Goal: Task Accomplishment & Management: Use online tool/utility

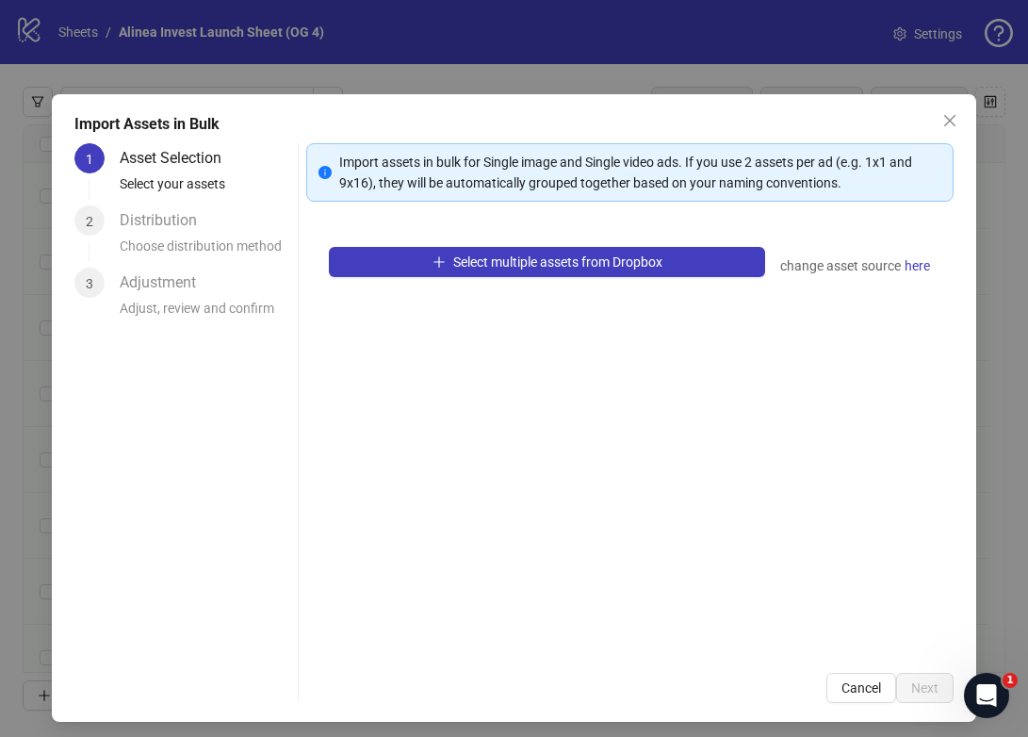
scroll to position [6625, 0]
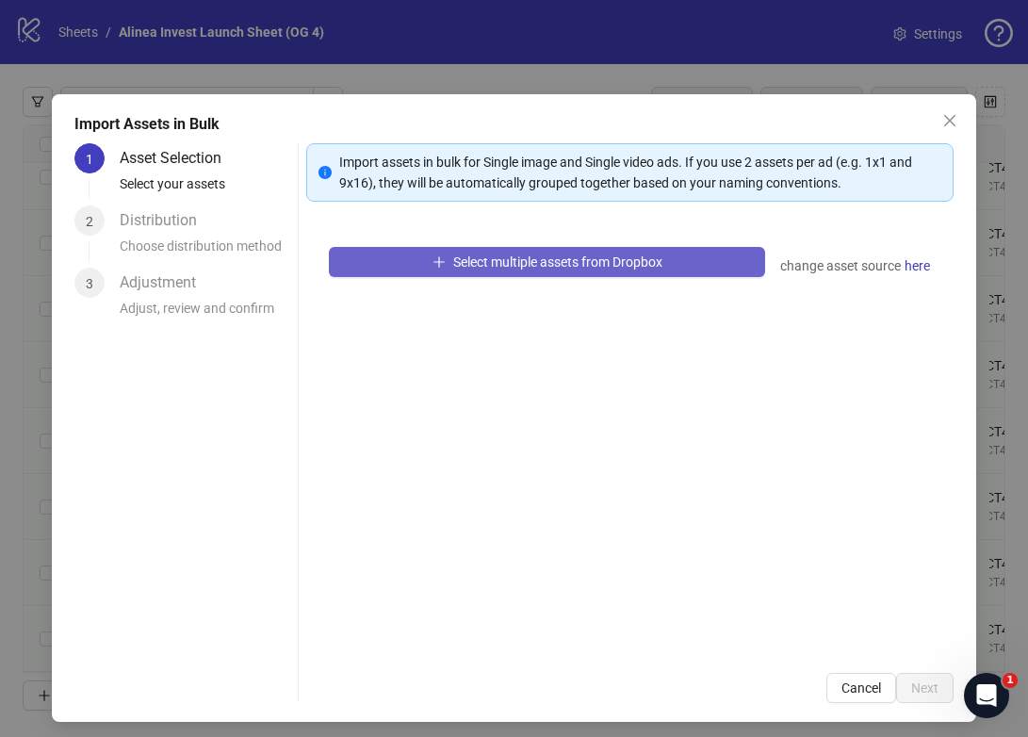
click at [632, 252] on button "Select multiple assets from Dropbox" at bounding box center [547, 262] width 437 height 30
click at [500, 271] on button "Select multiple assets from Dropbox" at bounding box center [547, 262] width 437 height 30
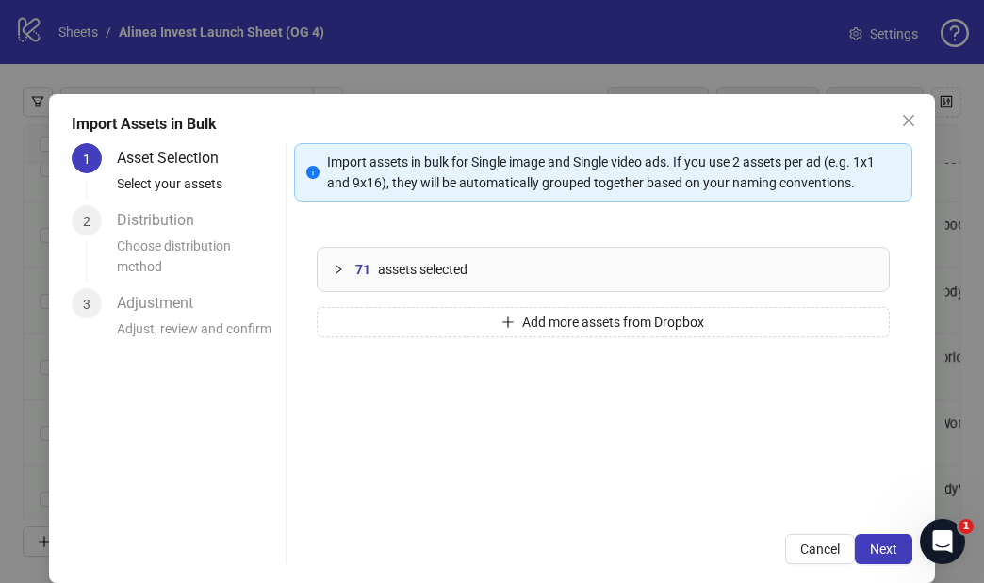
click at [895, 565] on div "Import Assets in Bulk 1 Asset Selection Select your assets 2 Distribution Choos…" at bounding box center [492, 338] width 886 height 489
click at [893, 556] on span "Next" at bounding box center [883, 549] width 27 height 15
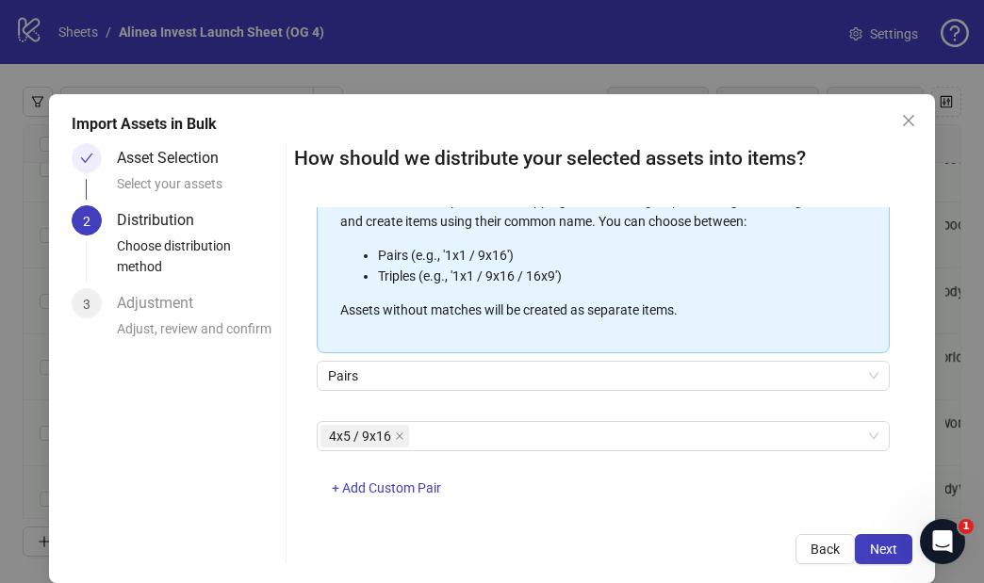
scroll to position [290, 0]
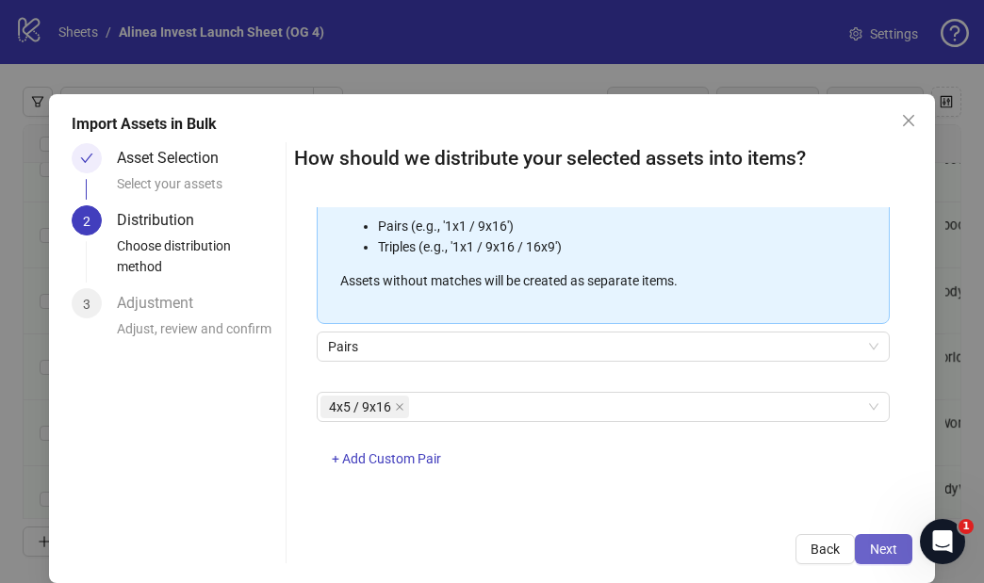
click at [875, 553] on span "Next" at bounding box center [883, 549] width 27 height 15
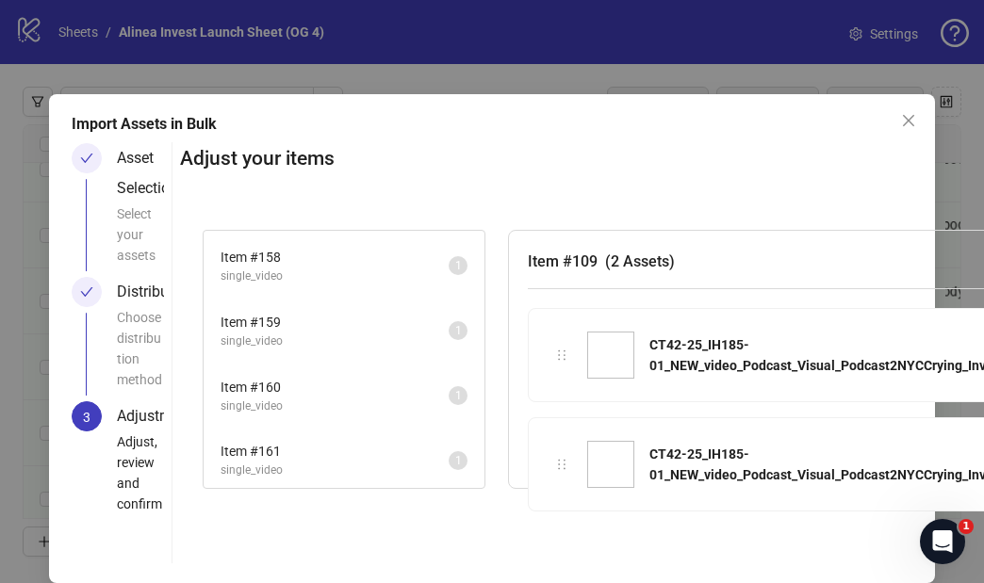
scroll to position [3246, 0]
click at [383, 454] on span "Item # 162" at bounding box center [335, 446] width 228 height 21
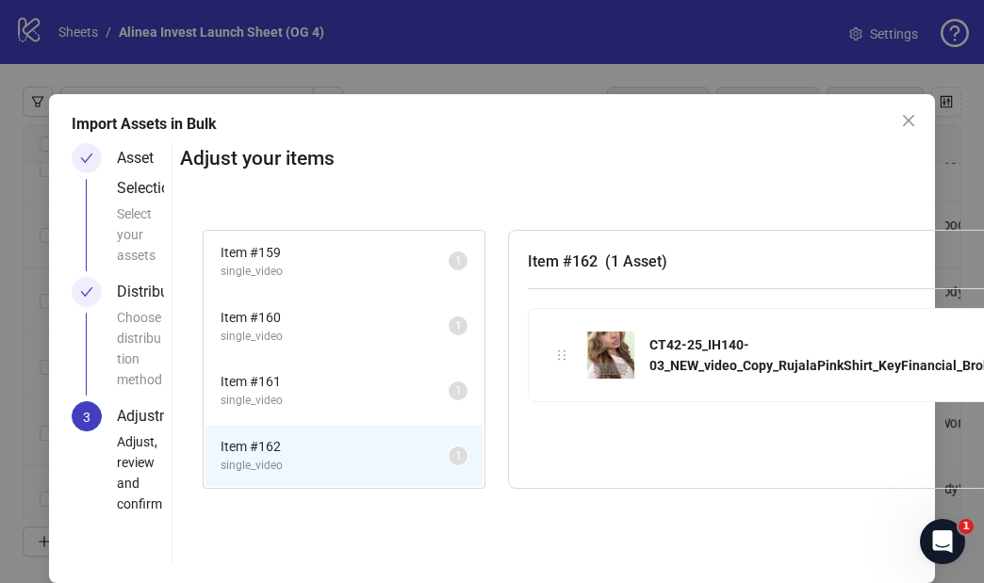
click at [352, 405] on span "single_video" at bounding box center [335, 401] width 228 height 18
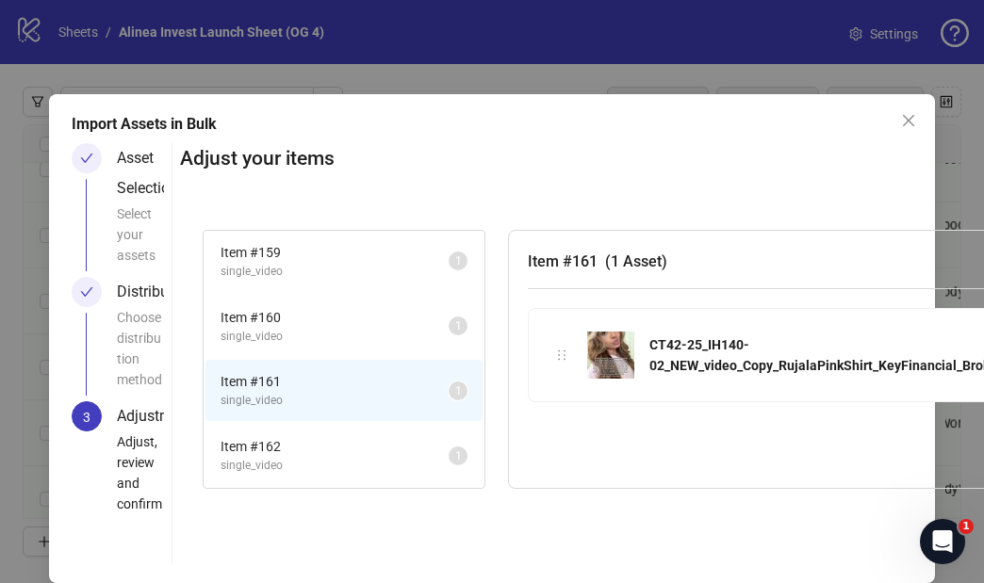
click at [343, 347] on li "Item # 160 single_video 1" at bounding box center [343, 326] width 277 height 61
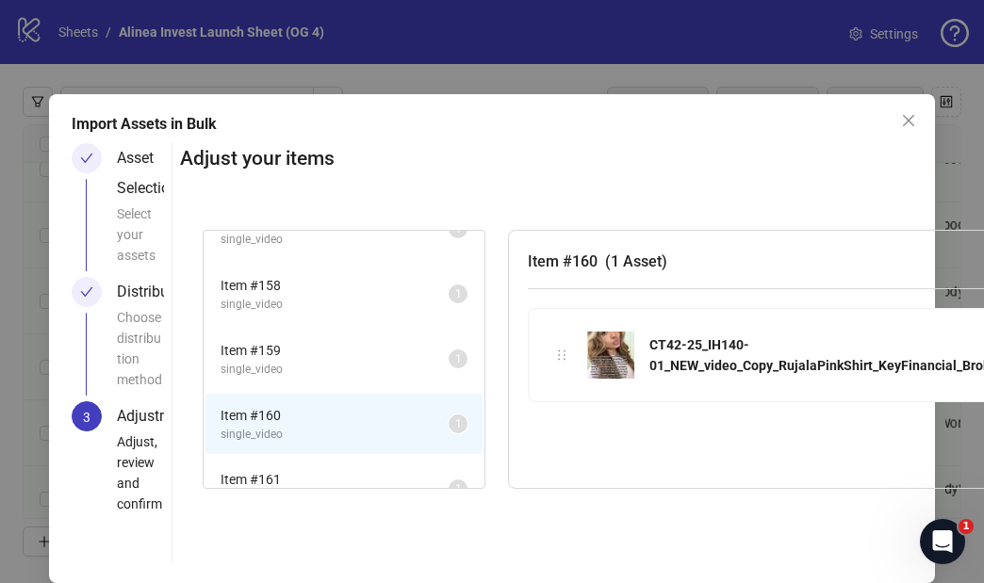
click at [334, 362] on span "single_video" at bounding box center [335, 370] width 228 height 18
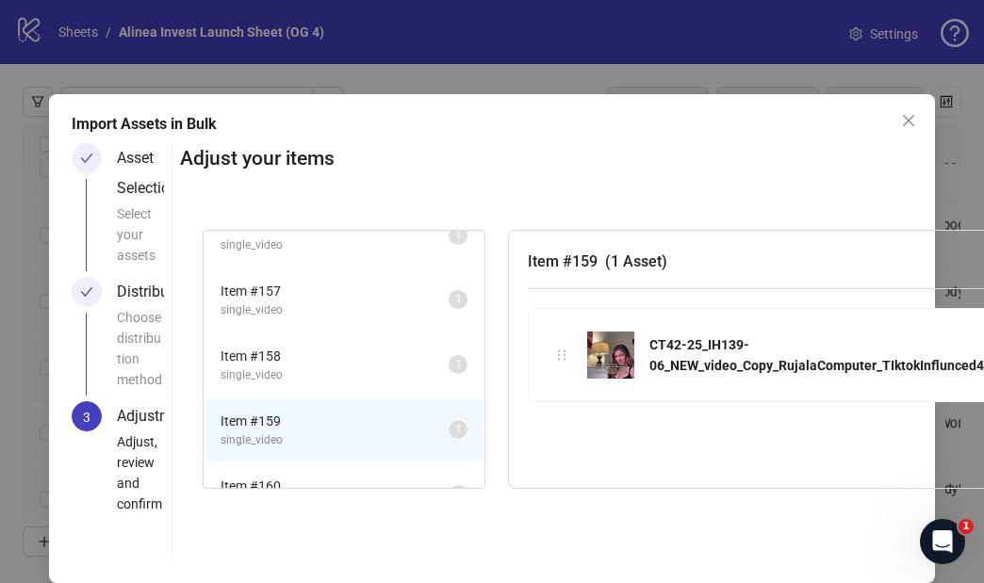
click at [337, 365] on span "Item # 158" at bounding box center [335, 356] width 228 height 21
click at [336, 366] on span "single_video" at bounding box center [335, 372] width 228 height 18
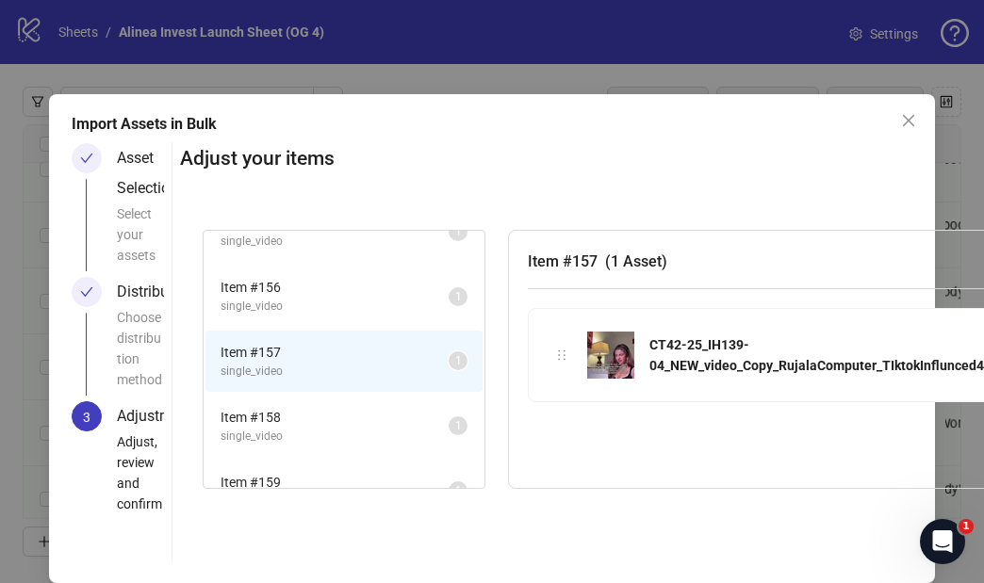
click at [336, 294] on span "Item # 156" at bounding box center [335, 287] width 228 height 21
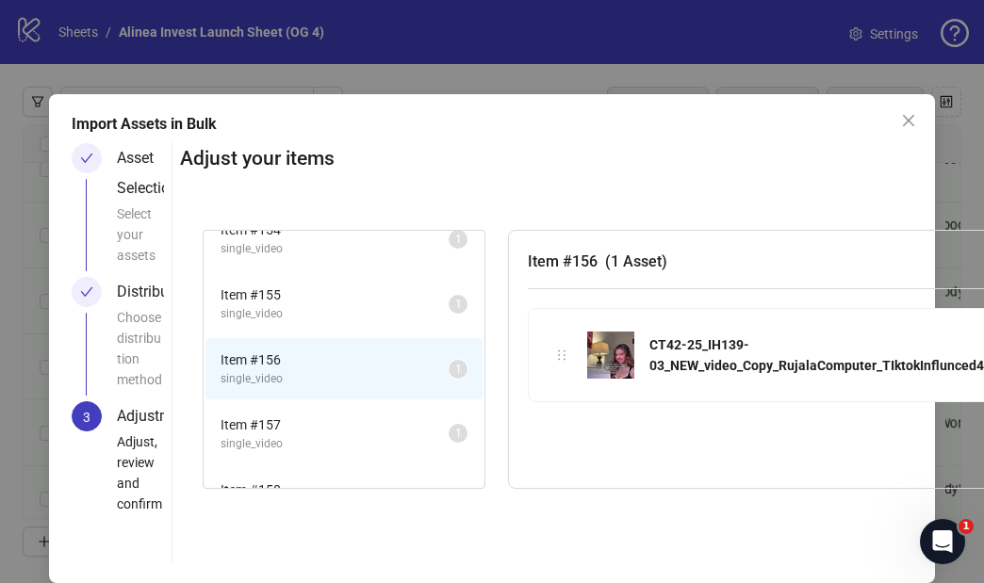
click at [340, 305] on span "single_video" at bounding box center [335, 314] width 228 height 18
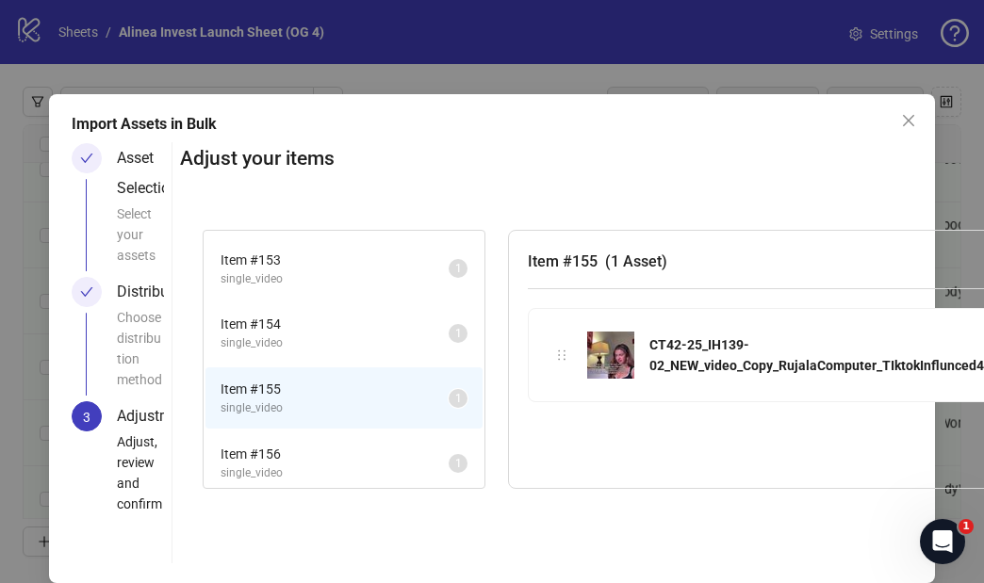
click at [334, 324] on span "Item # 154" at bounding box center [335, 324] width 228 height 21
click at [346, 333] on span "Item # 153" at bounding box center [335, 327] width 228 height 21
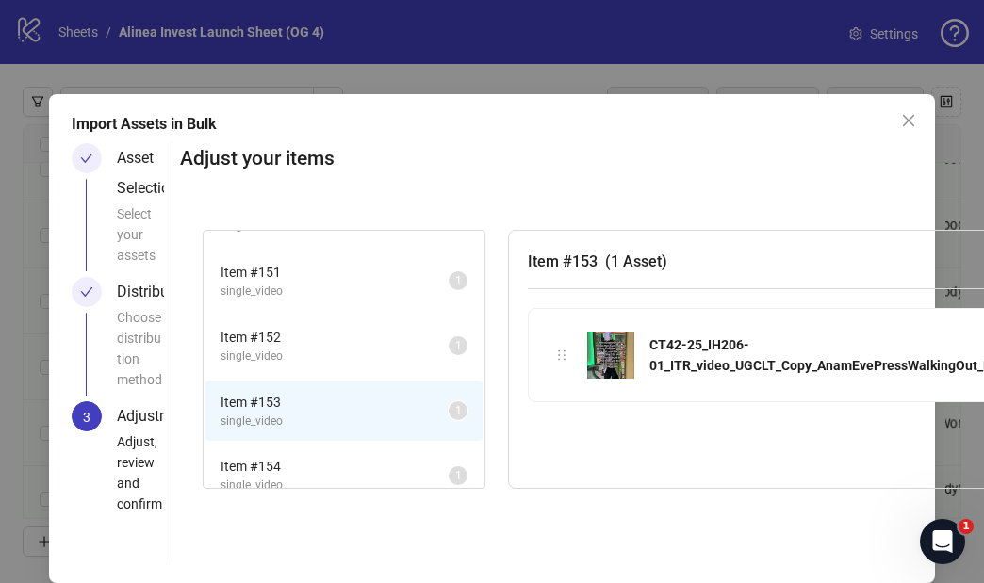
scroll to position [2694, 0]
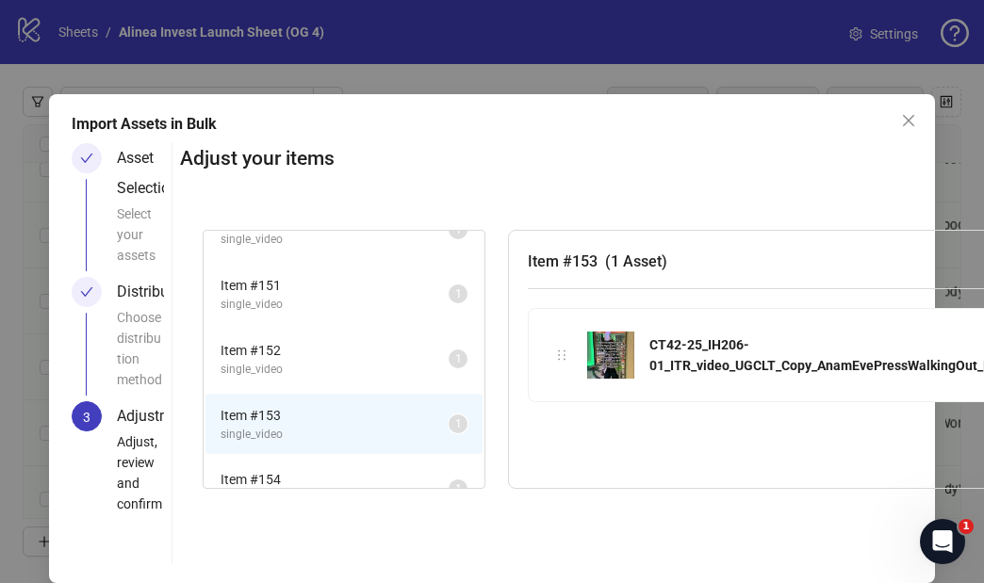
click at [350, 350] on span "Item # 152" at bounding box center [335, 350] width 228 height 21
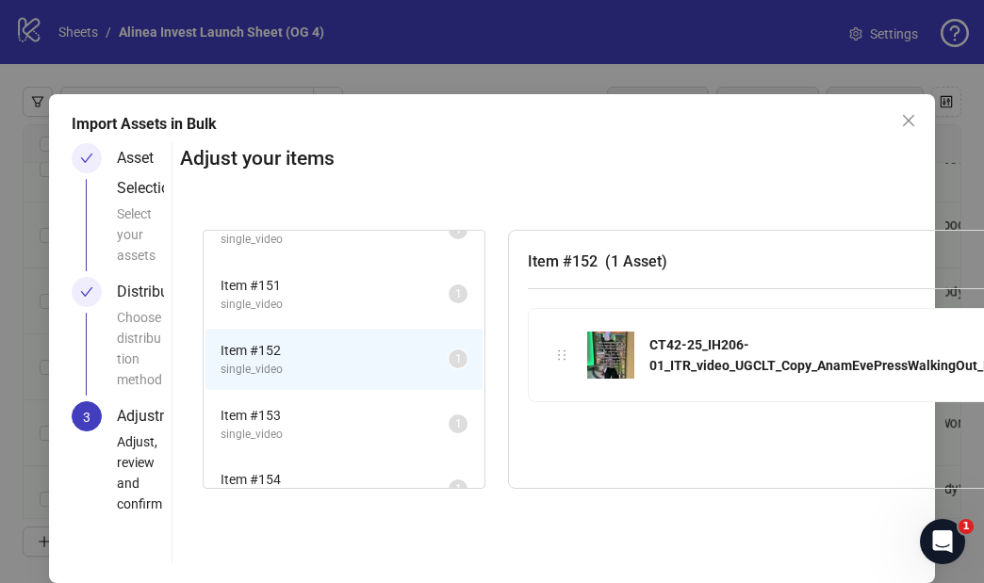
click at [349, 298] on span "single_video" at bounding box center [335, 305] width 228 height 18
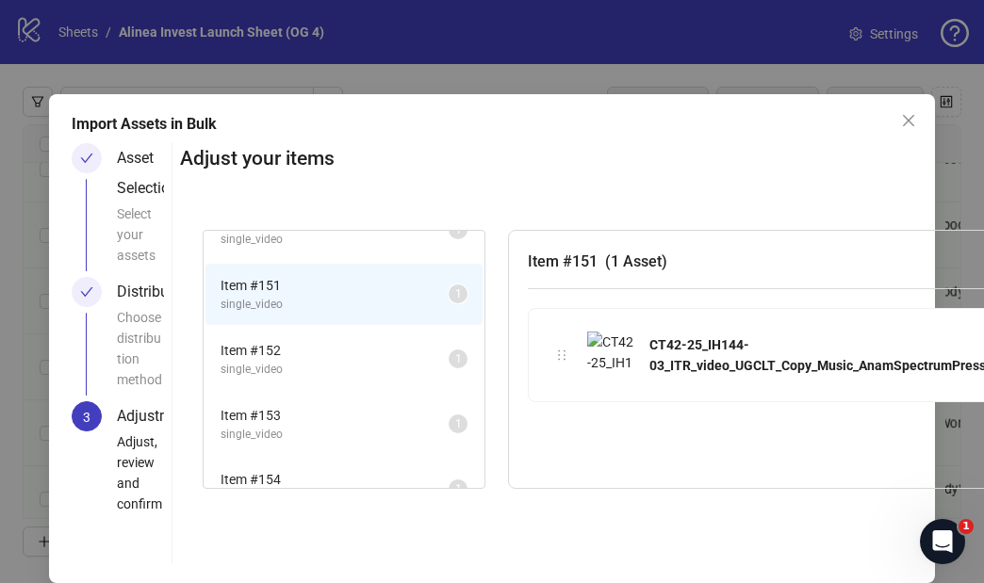
scroll to position [2639, 0]
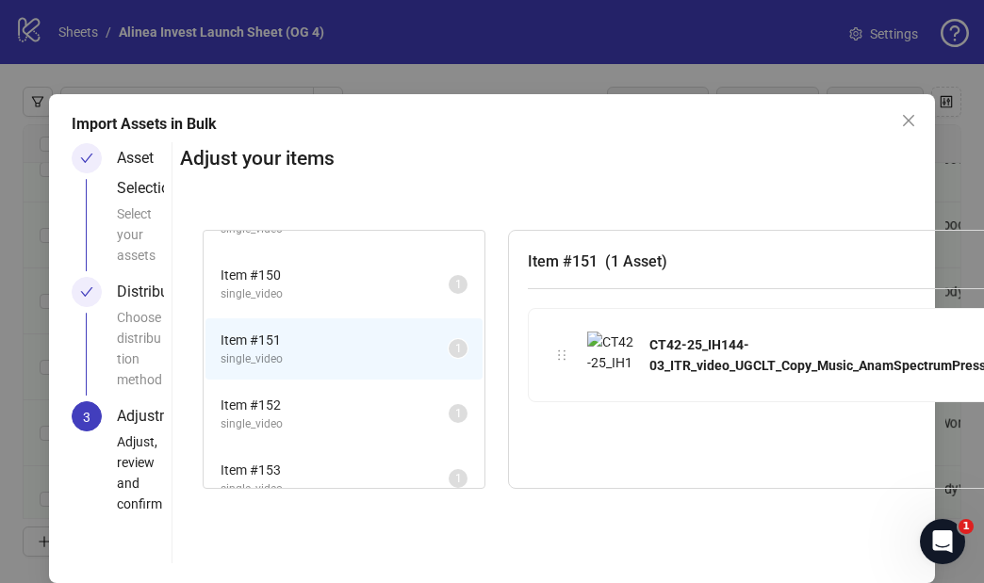
click at [358, 295] on span "single_video" at bounding box center [335, 295] width 228 height 18
click at [368, 278] on span "Item # 149" at bounding box center [335, 281] width 228 height 21
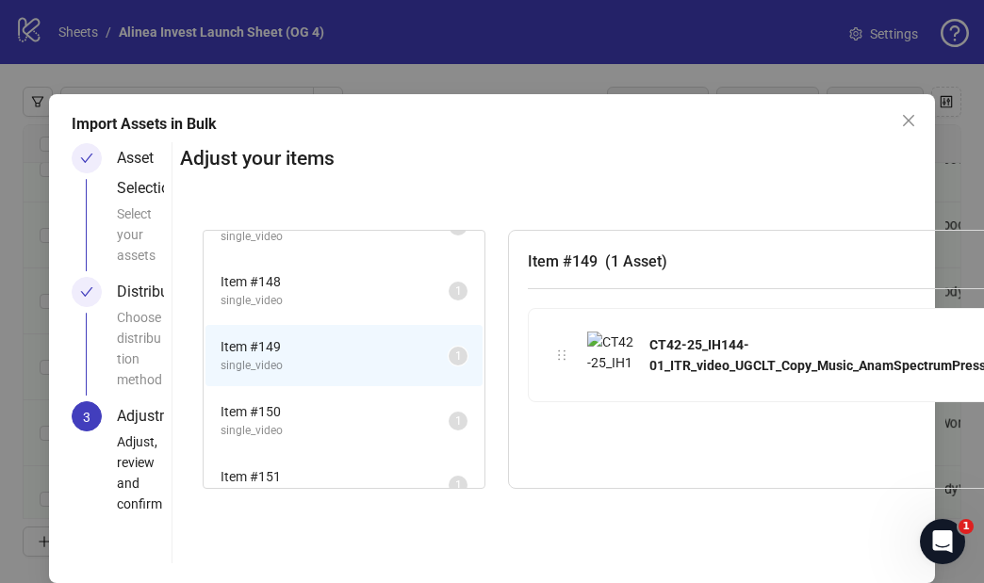
click at [353, 291] on span "Item # 148" at bounding box center [335, 281] width 228 height 21
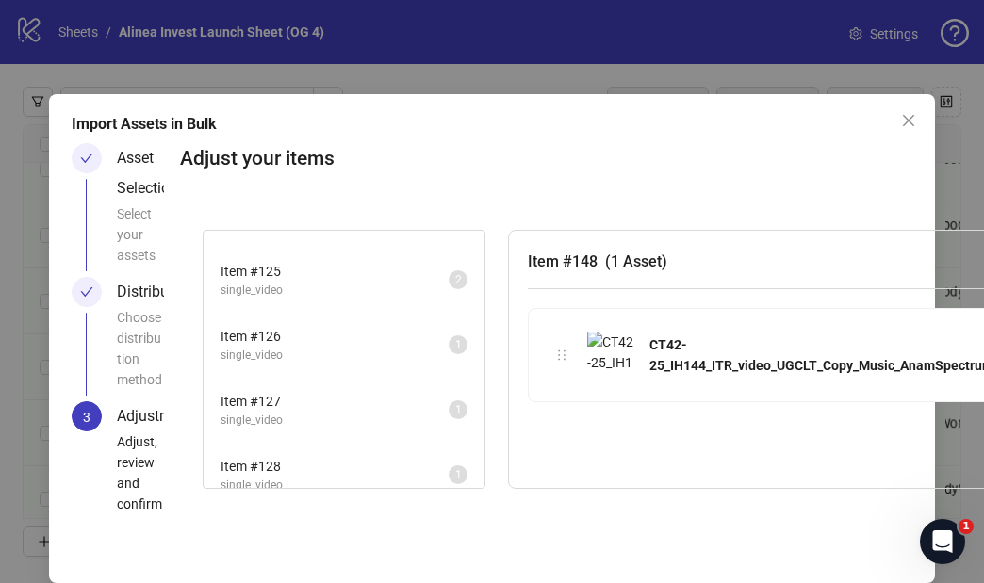
scroll to position [1014, 0]
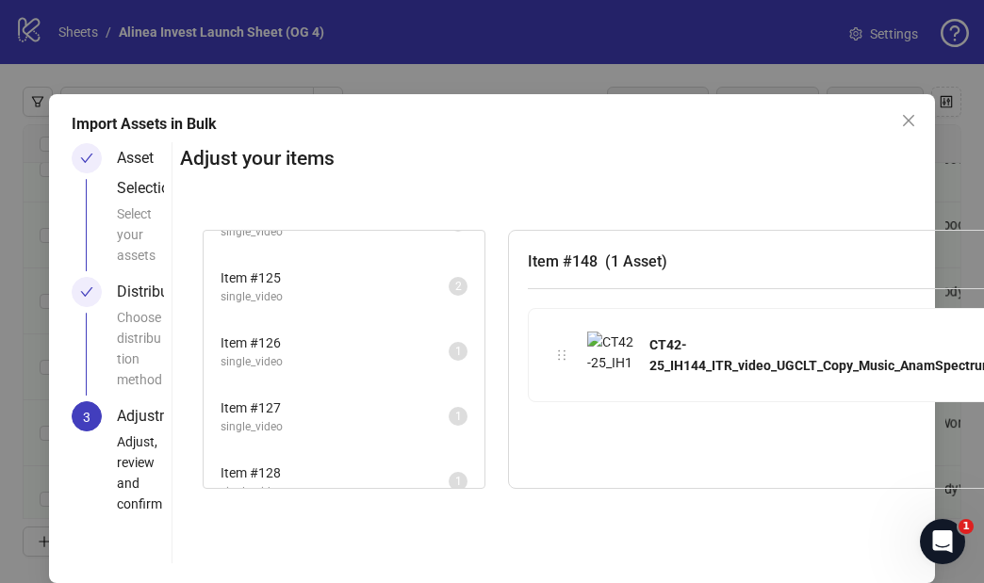
click at [362, 334] on span "Item # 126" at bounding box center [335, 343] width 228 height 21
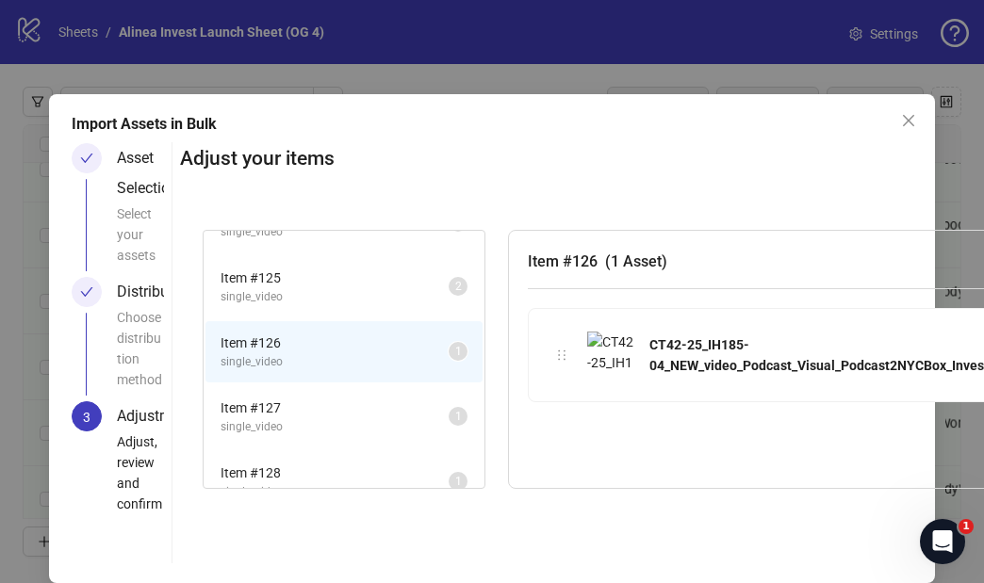
click at [329, 399] on span "Item # 127" at bounding box center [335, 408] width 228 height 21
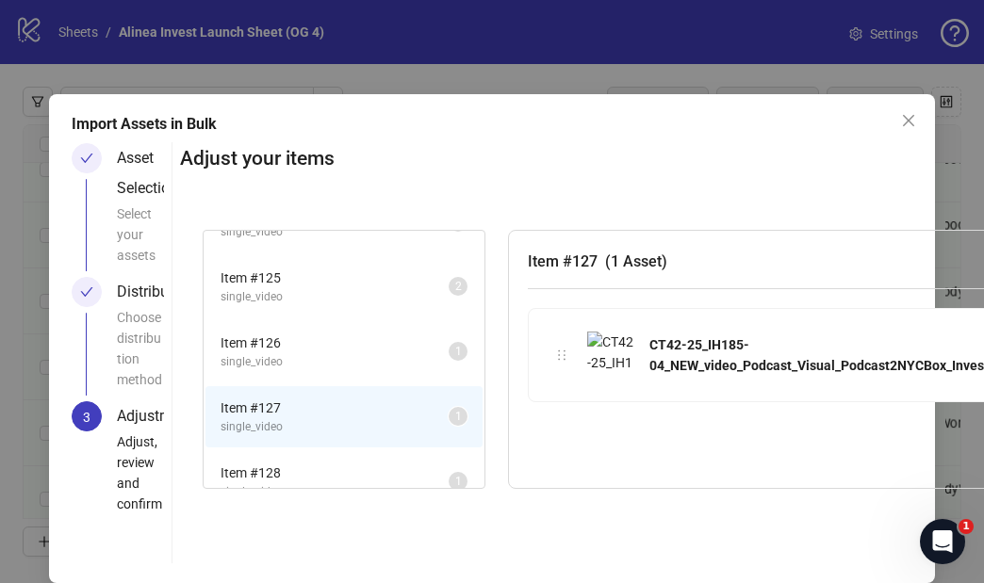
click at [334, 405] on span "Item # 127" at bounding box center [335, 408] width 228 height 21
click at [352, 344] on span "Item # 126" at bounding box center [335, 343] width 228 height 21
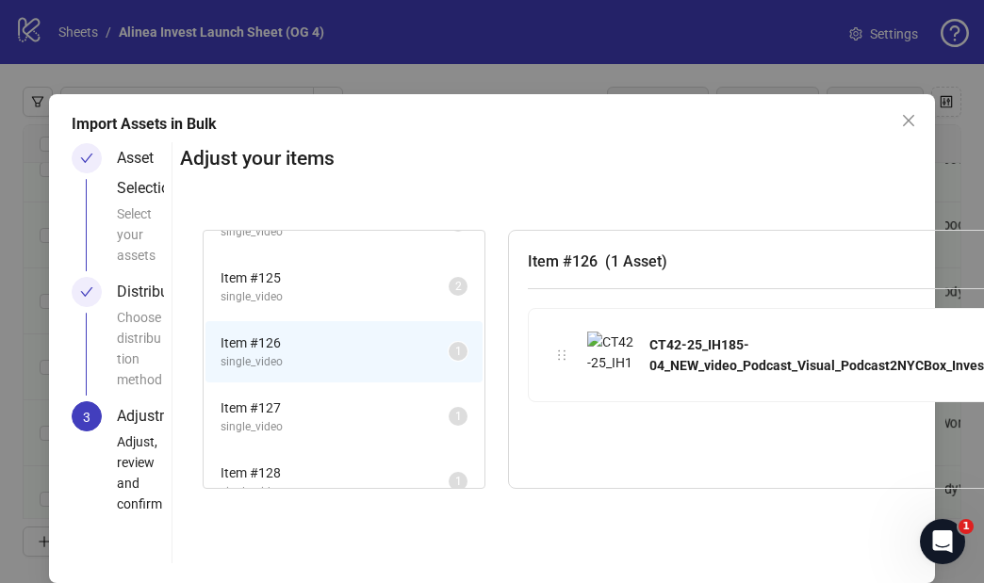
click at [344, 398] on span "Item # 127" at bounding box center [335, 408] width 228 height 21
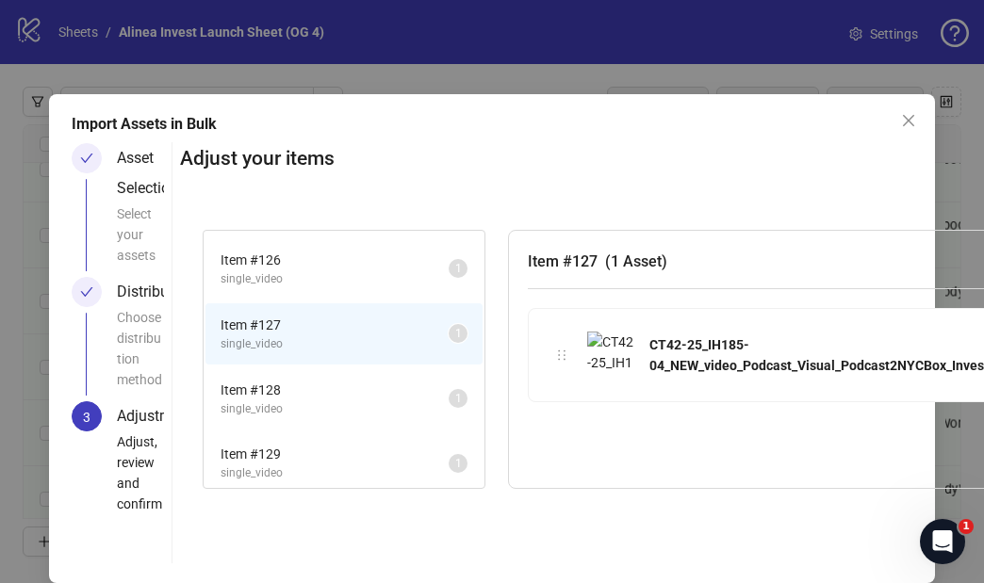
scroll to position [1138, 0]
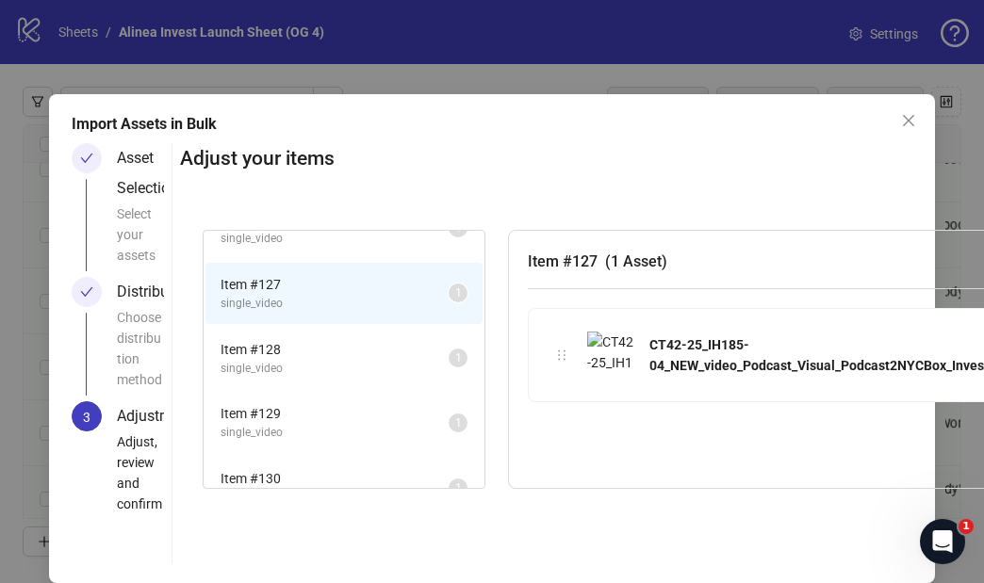
click at [349, 356] on span "Item # 128" at bounding box center [335, 349] width 228 height 21
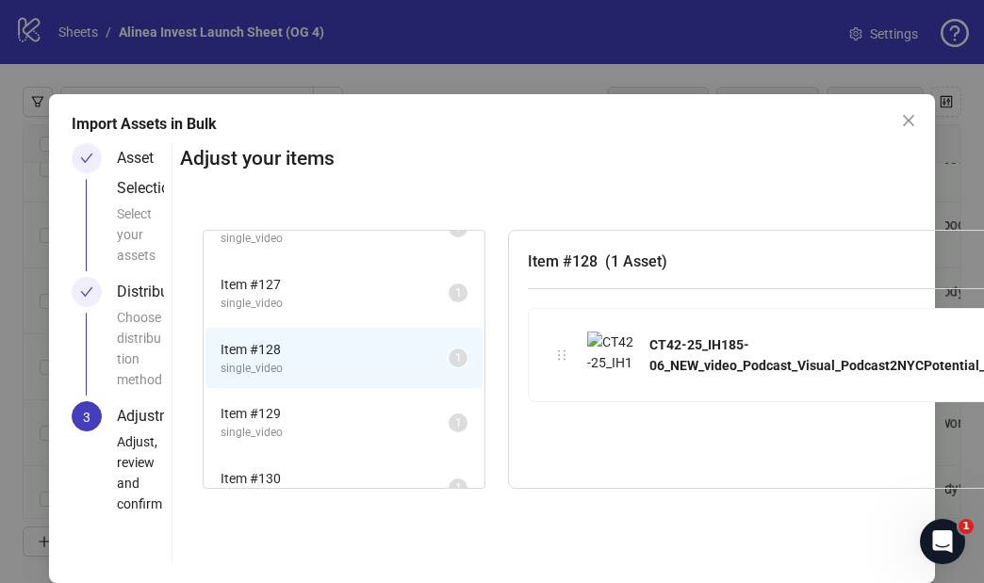
click at [343, 424] on span "single_video" at bounding box center [335, 433] width 228 height 18
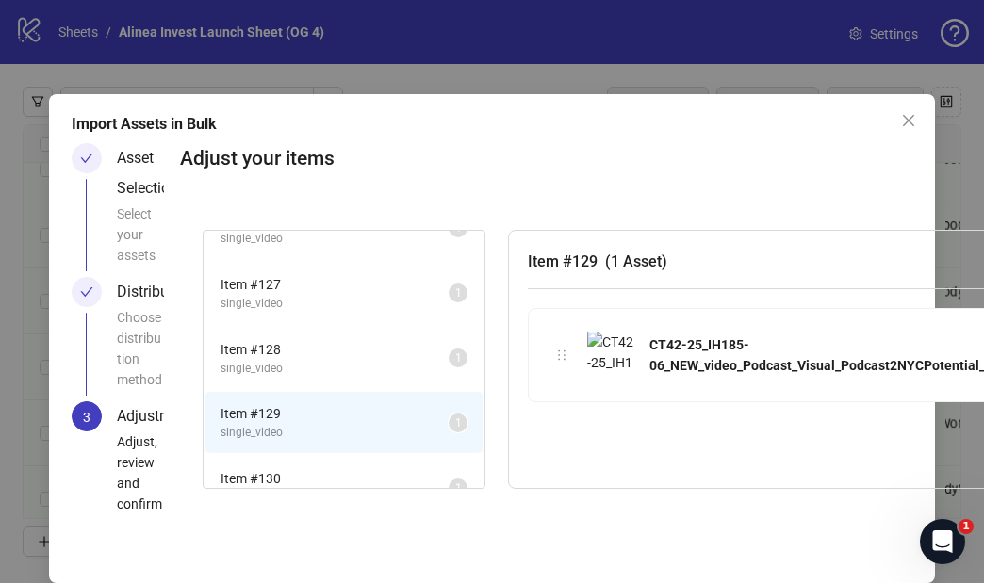
click at [346, 277] on span "Item # 127" at bounding box center [335, 284] width 228 height 21
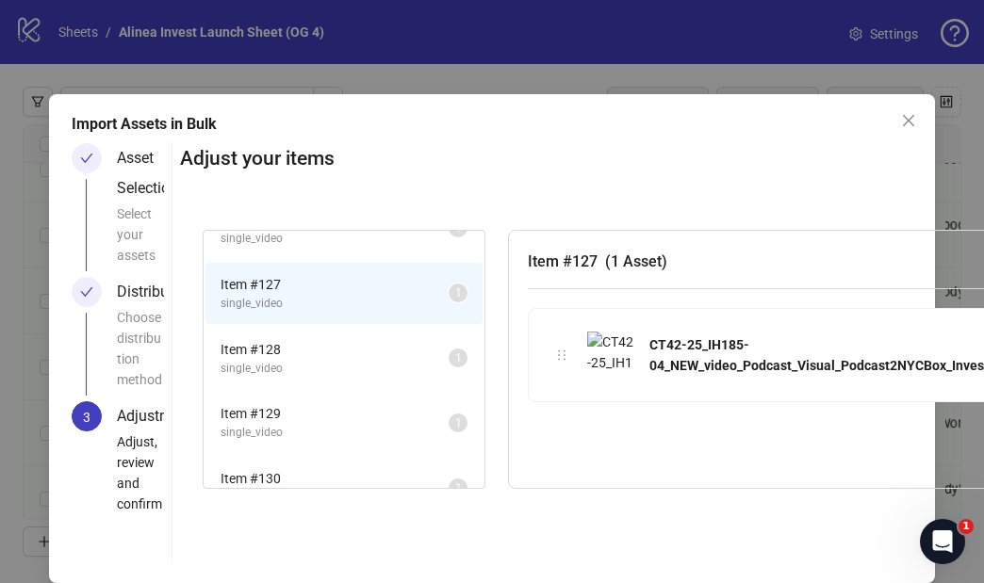
click at [309, 448] on li "Item # 129 single_video 1" at bounding box center [343, 422] width 277 height 61
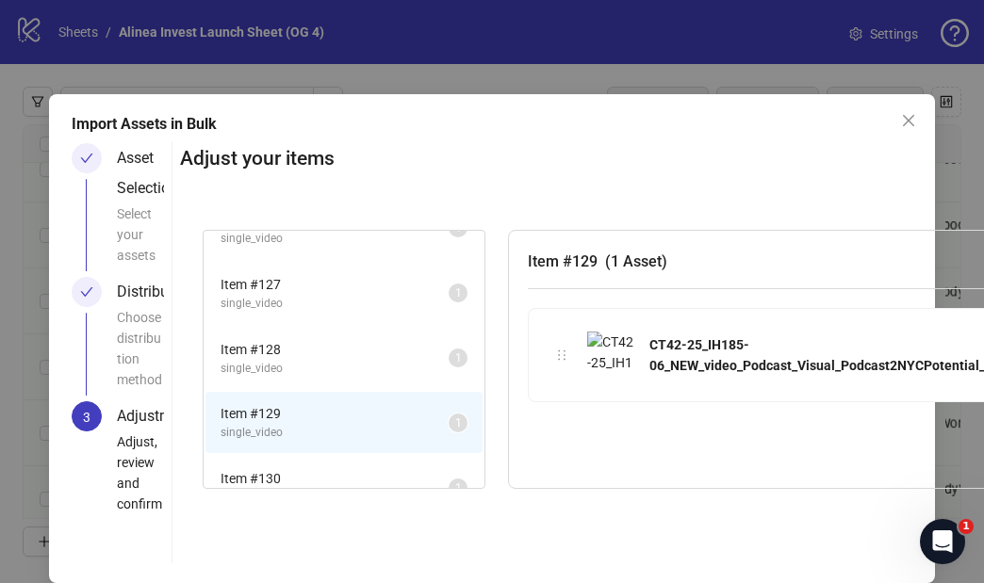
scroll to position [1224, 0]
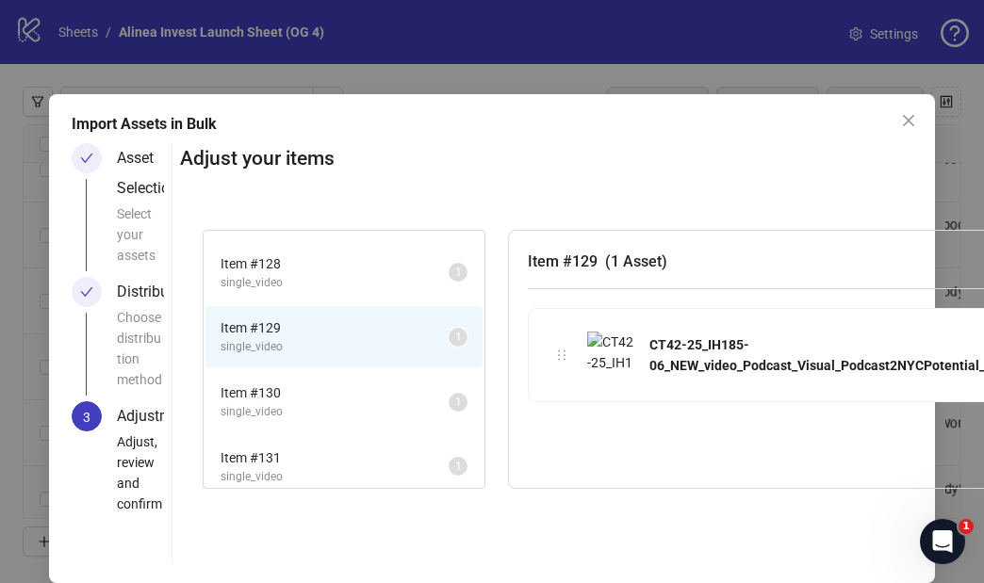
click at [334, 409] on span "single_video" at bounding box center [335, 412] width 228 height 18
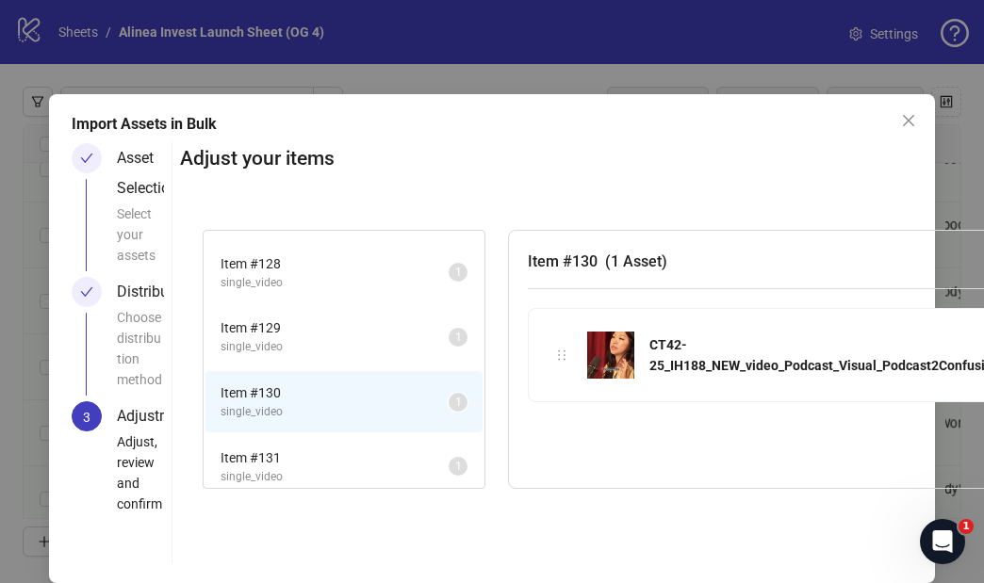
click at [329, 468] on span "single_video" at bounding box center [335, 477] width 228 height 18
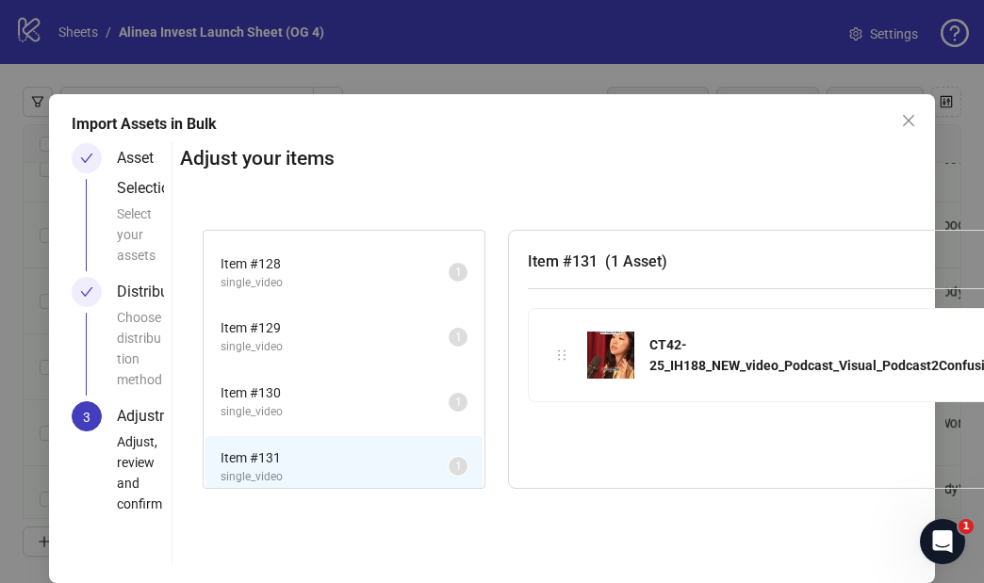
scroll to position [1295, 0]
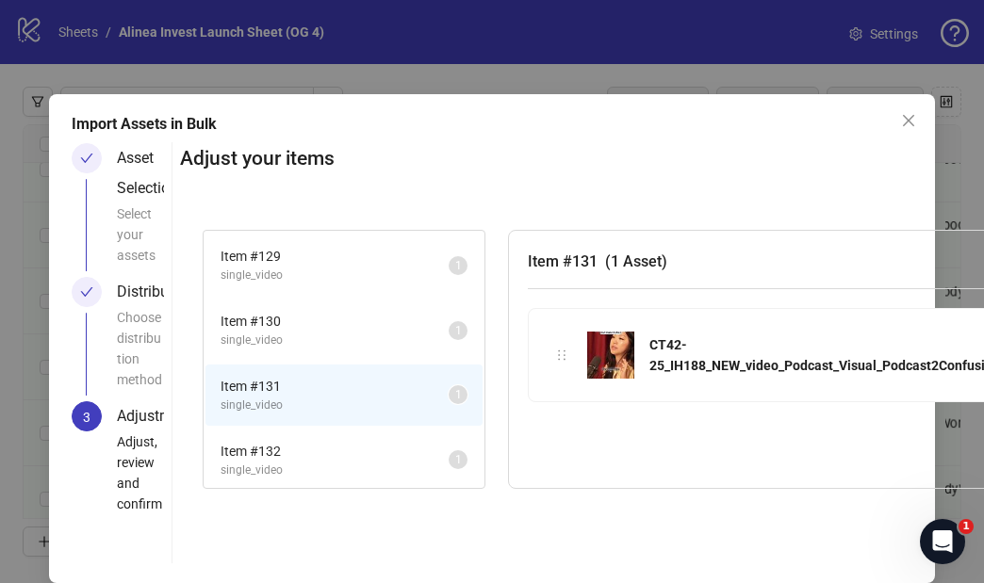
click at [320, 454] on span "Item # 132" at bounding box center [335, 451] width 228 height 21
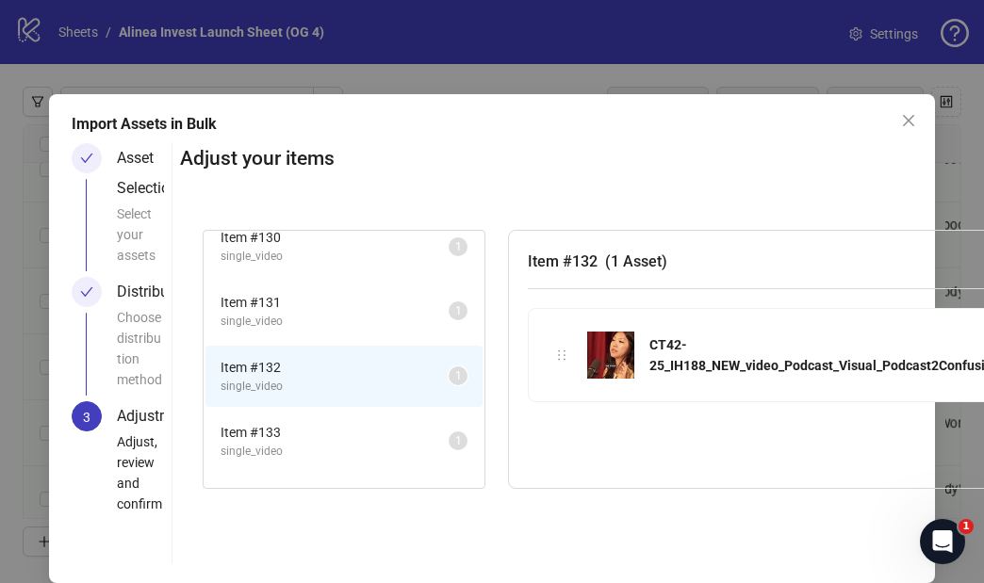
click at [336, 445] on span "single_video" at bounding box center [335, 452] width 228 height 18
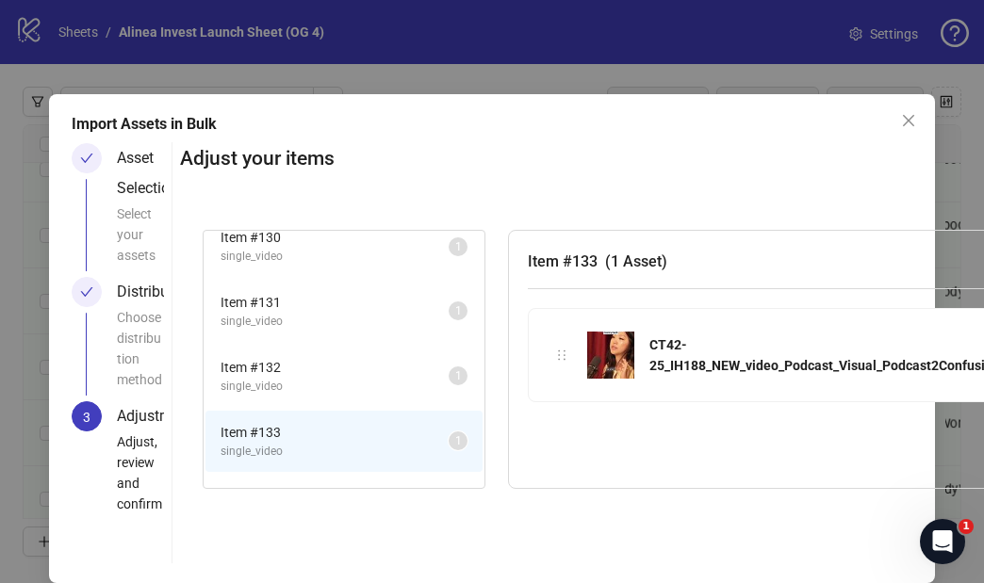
scroll to position [1442, 0]
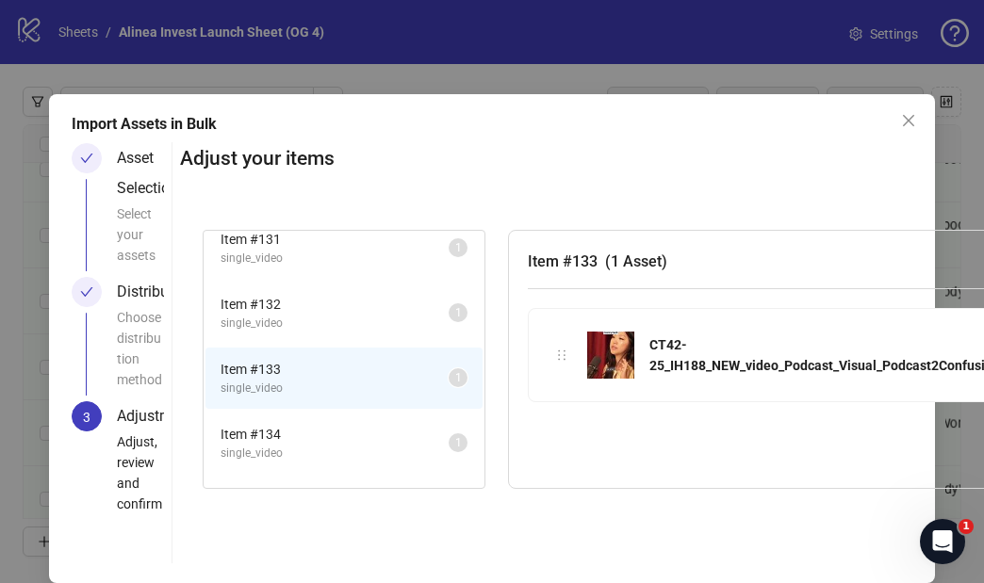
click at [344, 443] on span "Item # 134" at bounding box center [335, 434] width 228 height 21
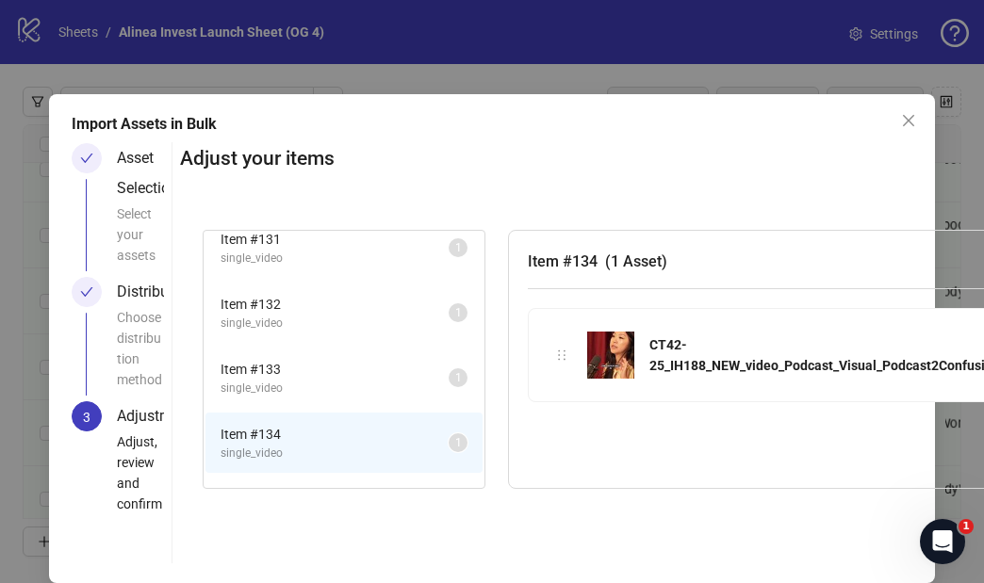
scroll to position [1468, 0]
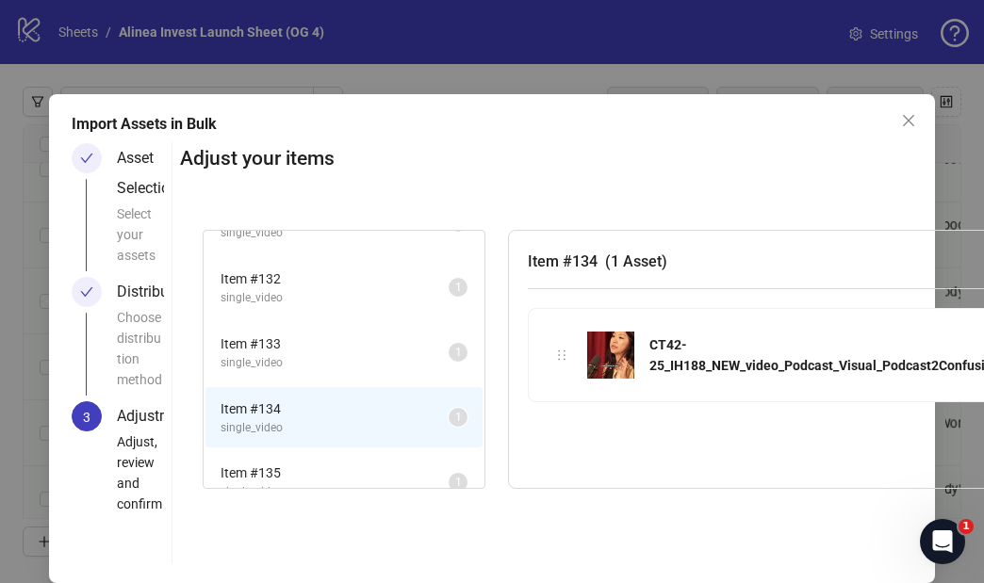
click at [336, 466] on span "Item # 135" at bounding box center [335, 473] width 228 height 21
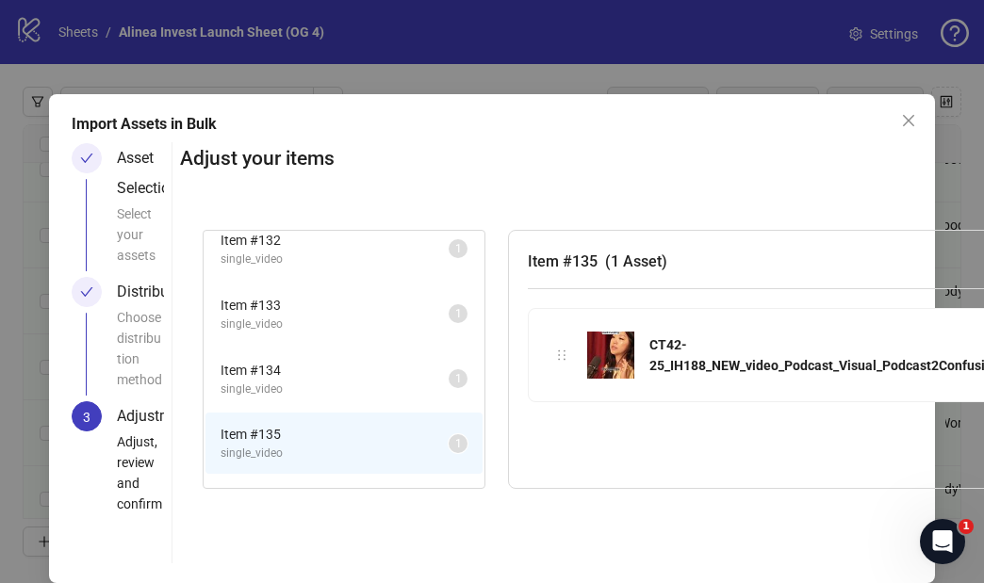
scroll to position [1565, 0]
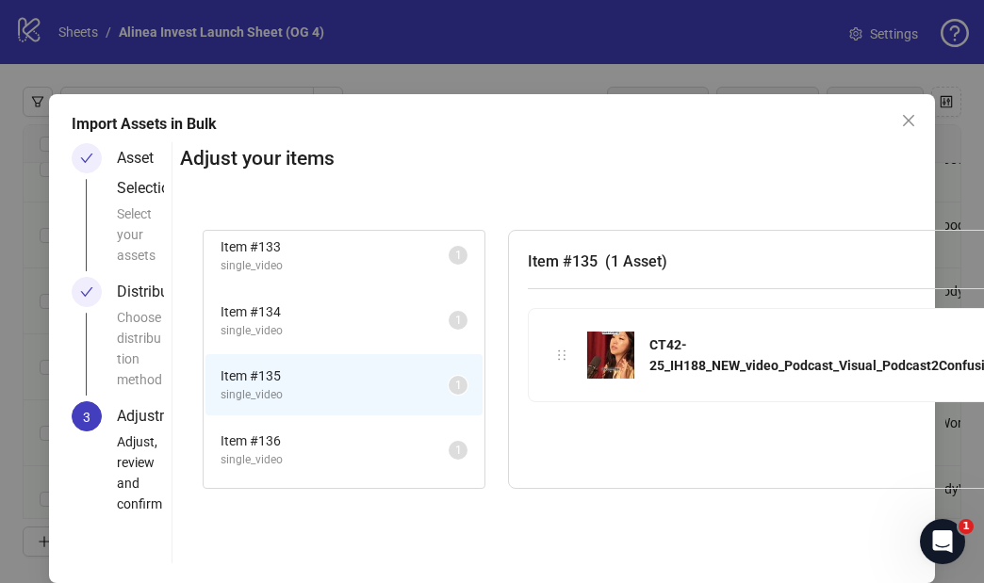
click at [323, 435] on span "Item # 136" at bounding box center [335, 441] width 228 height 21
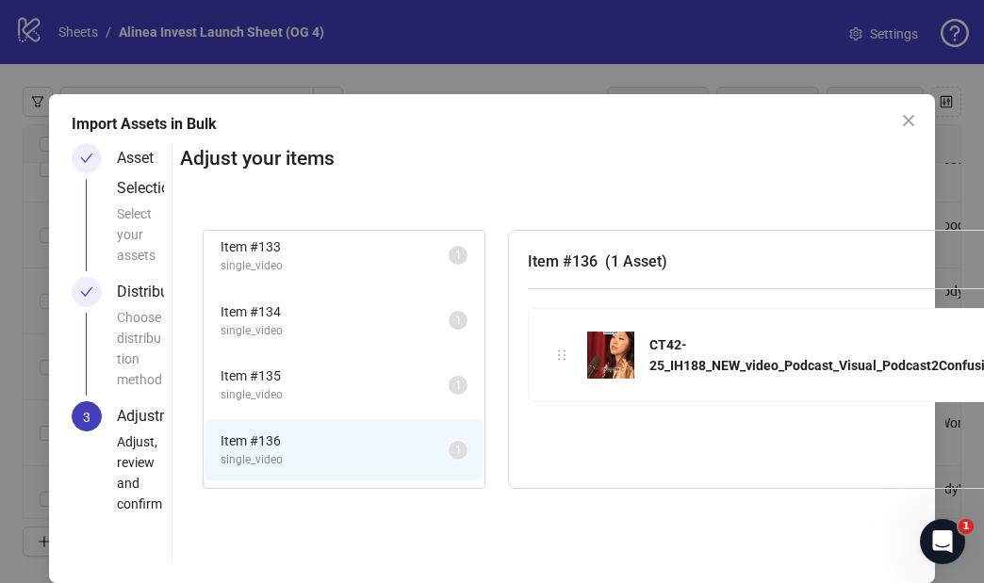
scroll to position [1641, 0]
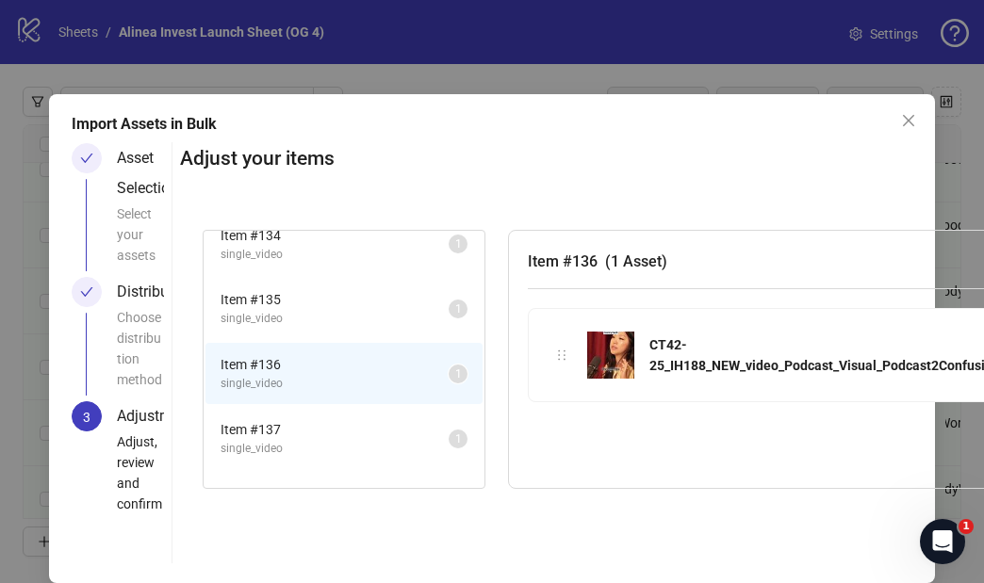
click at [334, 436] on span "Item # 137" at bounding box center [335, 429] width 228 height 21
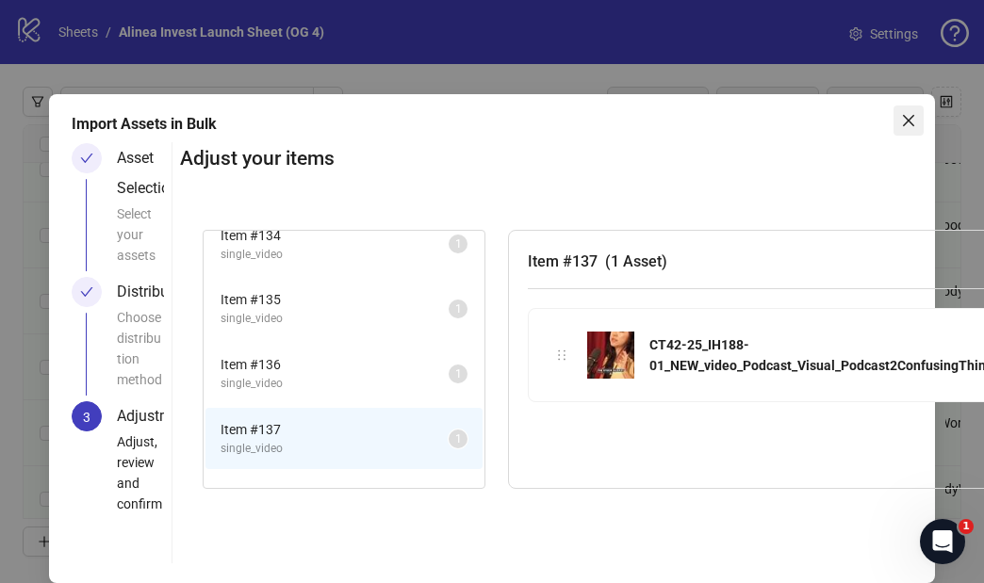
click at [914, 117] on icon "close" at bounding box center [908, 120] width 15 height 15
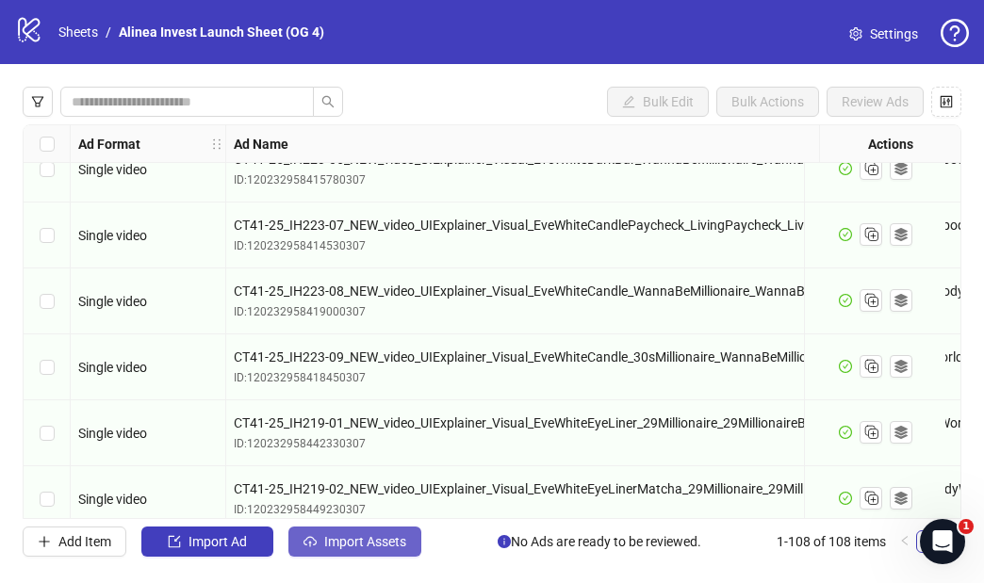
click at [366, 534] on button "Import Assets" at bounding box center [354, 542] width 133 height 30
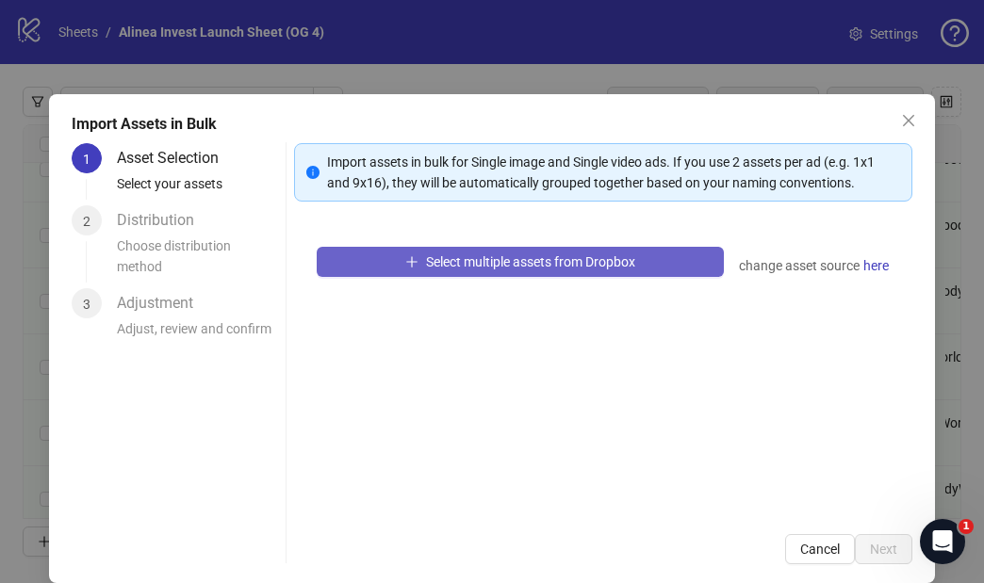
click at [421, 262] on button "Select multiple assets from Dropbox" at bounding box center [520, 262] width 407 height 30
click at [633, 263] on span "Select multiple assets from Dropbox" at bounding box center [530, 262] width 209 height 15
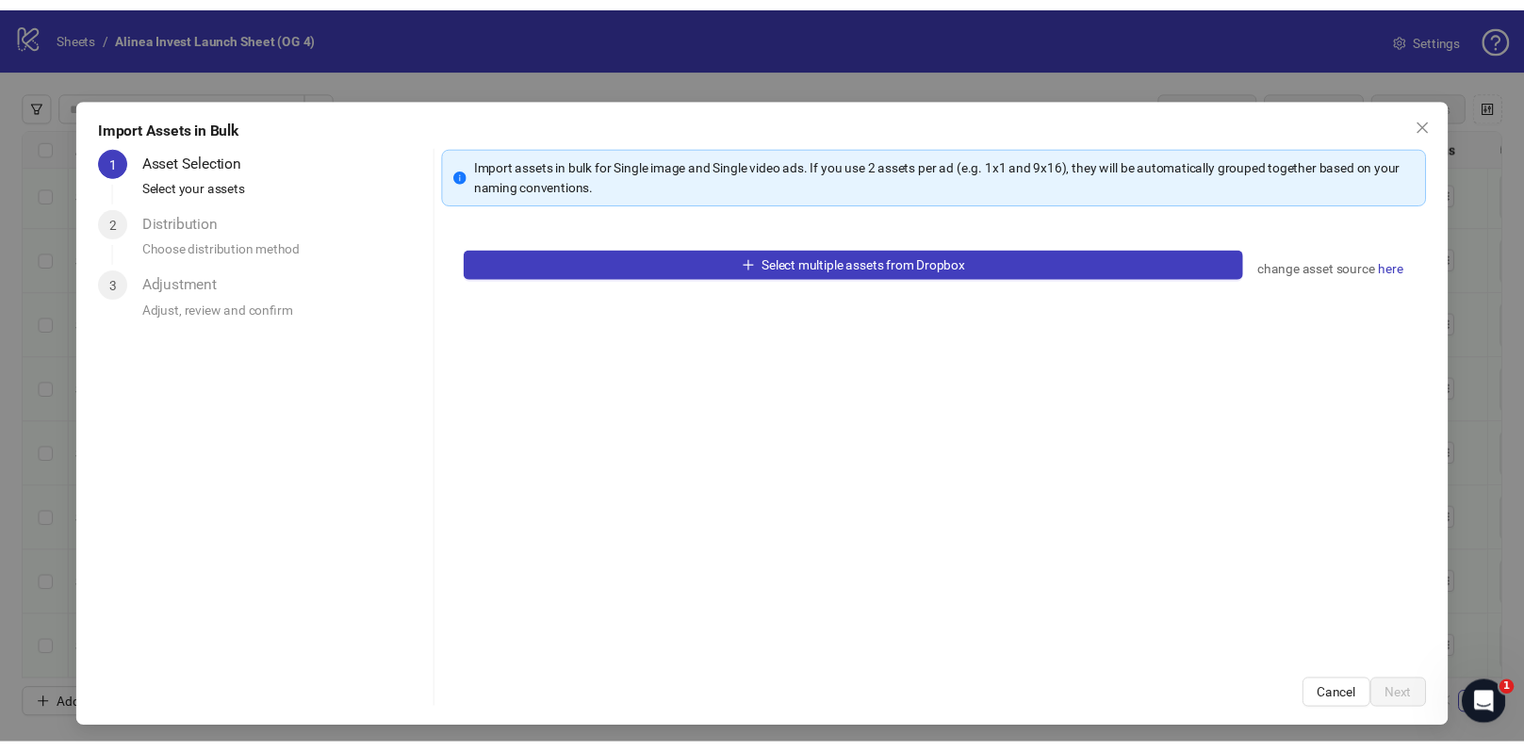
scroll to position [6610, 0]
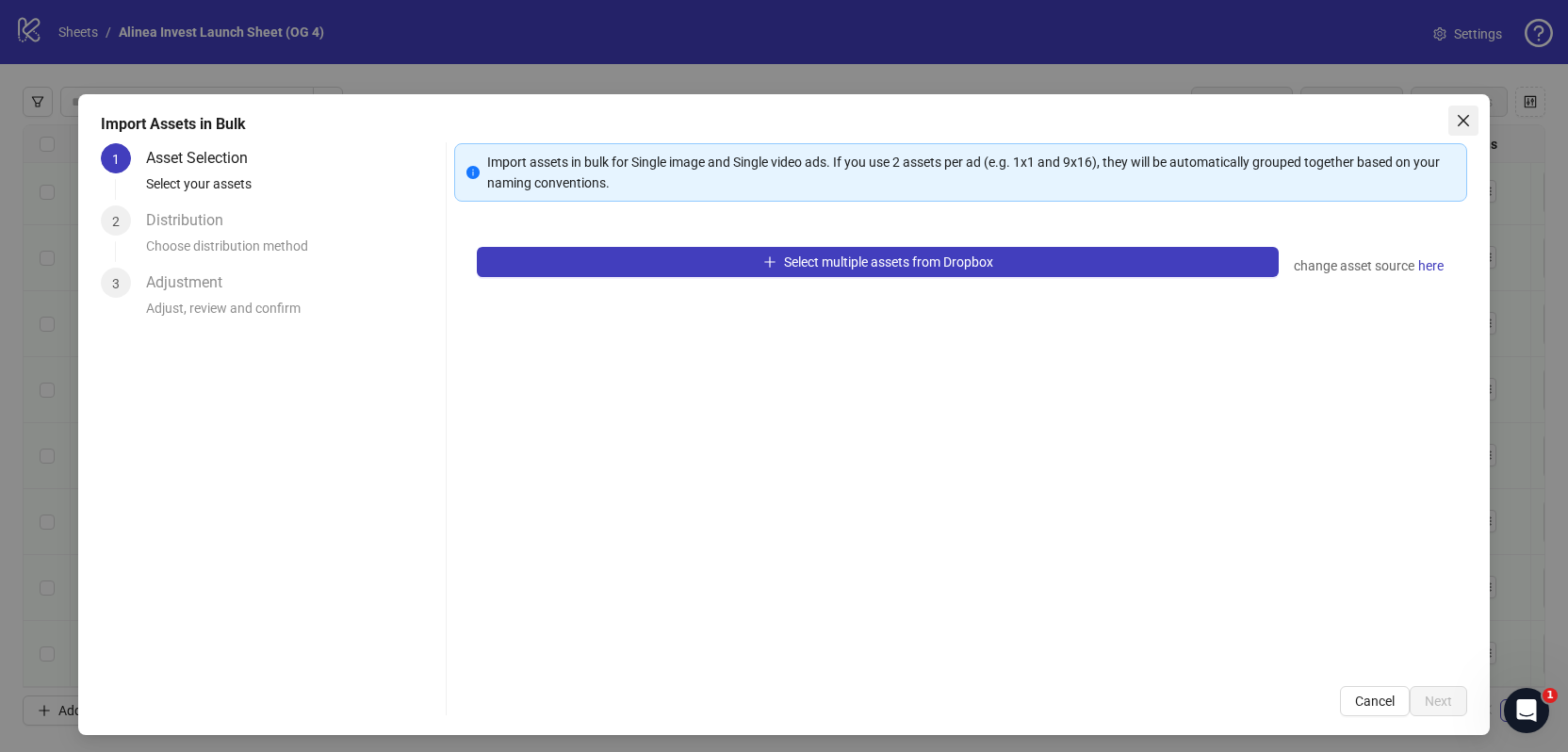
click at [1027, 119] on icon "close" at bounding box center [1463, 120] width 15 height 15
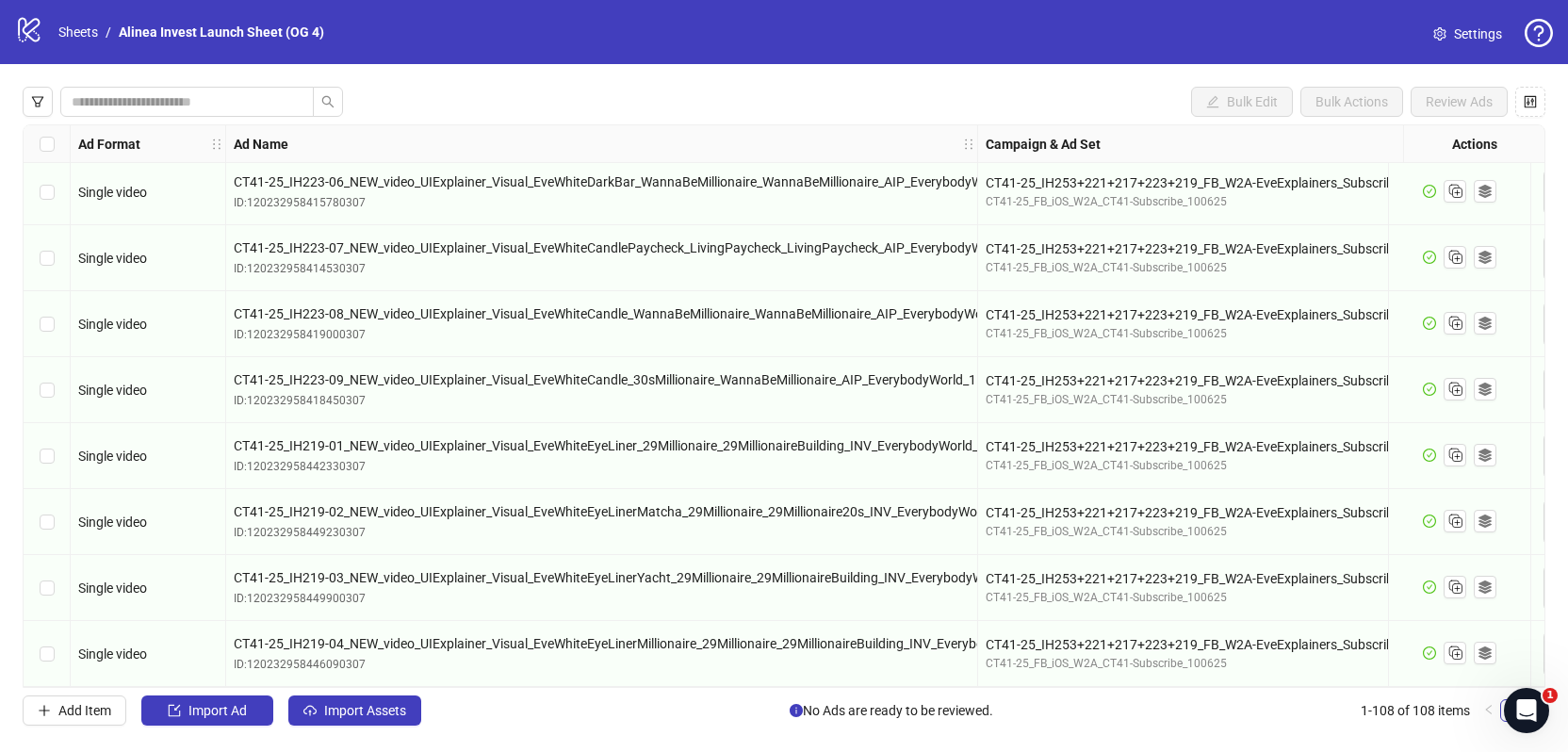
click at [410, 726] on div "Bulk Edit Bulk Actions Review Ads Ad Format Ad Name Campaign & Ad Set Assets De…" at bounding box center [784, 406] width 1568 height 684
